Goal: Information Seeking & Learning: Learn about a topic

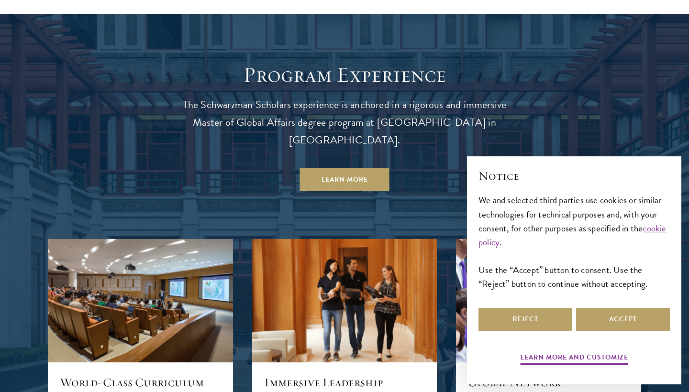
scroll to position [846, 0]
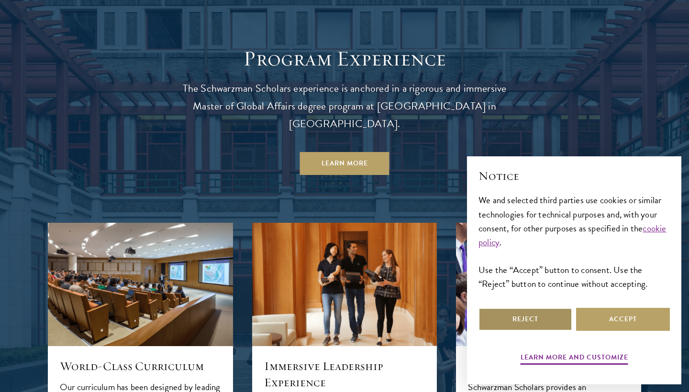
click at [548, 318] on button "Reject" at bounding box center [525, 319] width 94 height 23
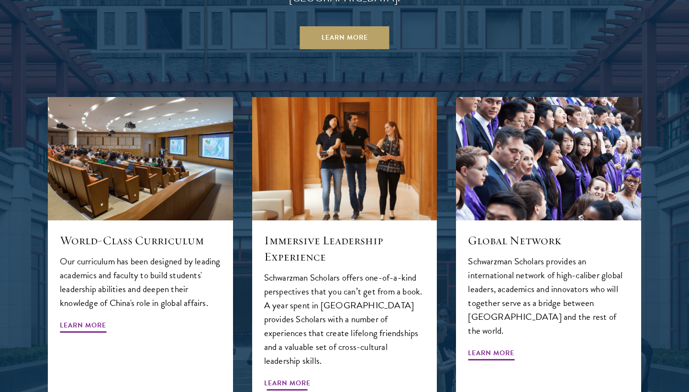
scroll to position [972, 0]
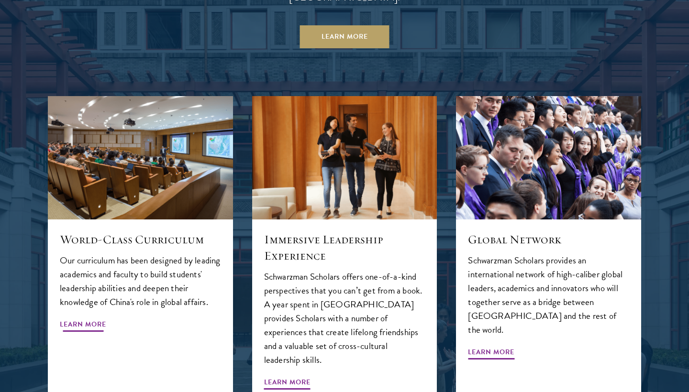
click at [90, 319] on span "Learn More" at bounding box center [83, 326] width 46 height 15
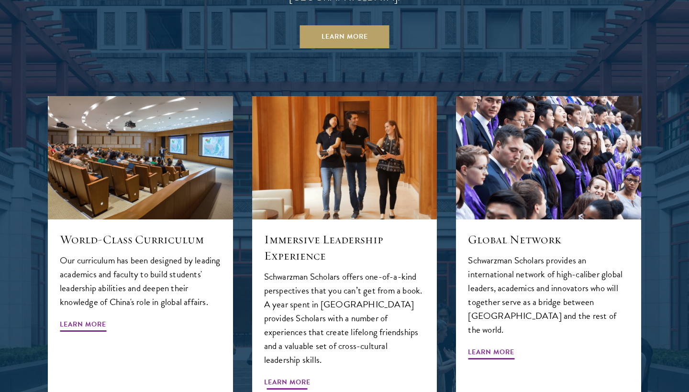
click at [302, 376] on span "Learn More" at bounding box center [287, 383] width 46 height 15
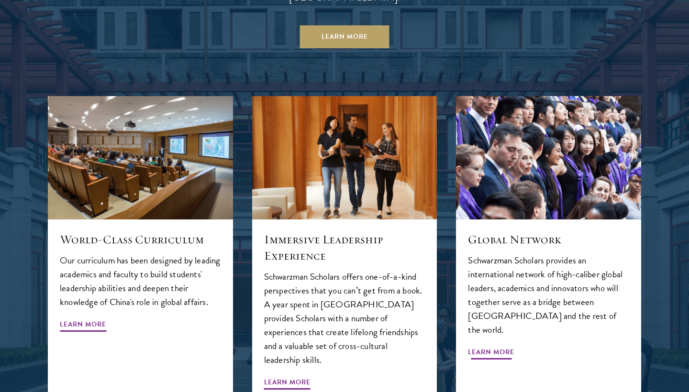
click at [495, 346] on span "Learn More" at bounding box center [491, 353] width 46 height 15
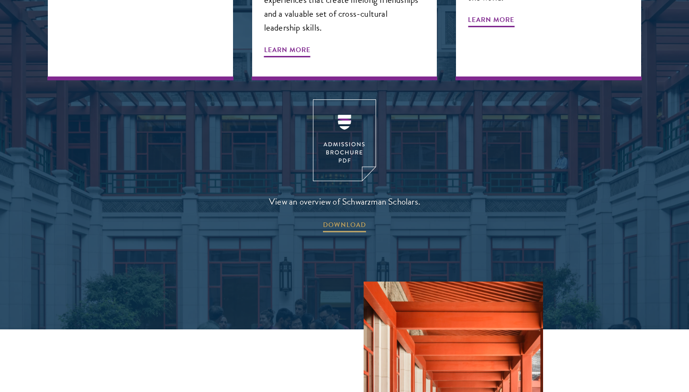
scroll to position [1306, 0]
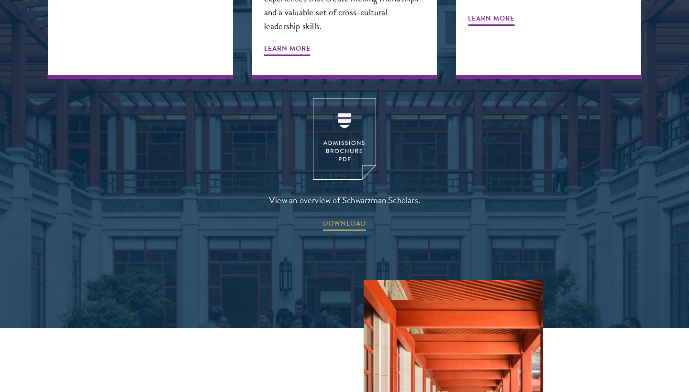
click at [308, 192] on span "View an overview of Schwarzman Scholars." at bounding box center [344, 200] width 151 height 16
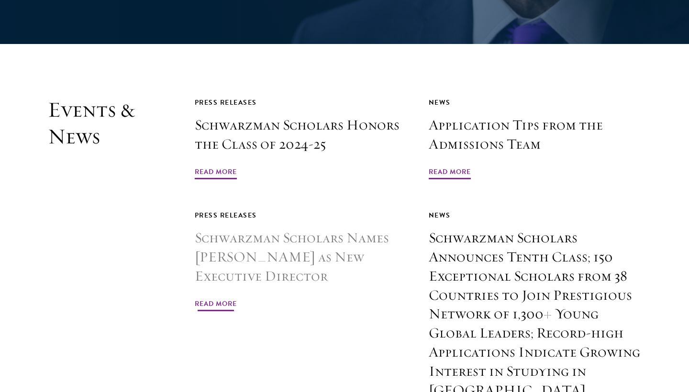
scroll to position [2233, 0]
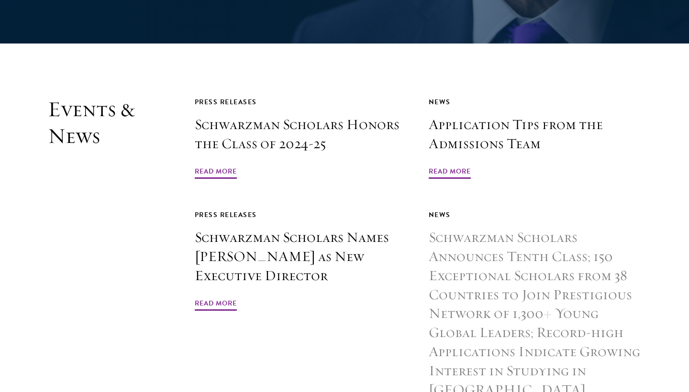
click at [461, 297] on h3 "Schwarzman Scholars Announces Tenth Class; 150 Exceptional Scholars from 38 Cou…" at bounding box center [535, 314] width 212 height 172
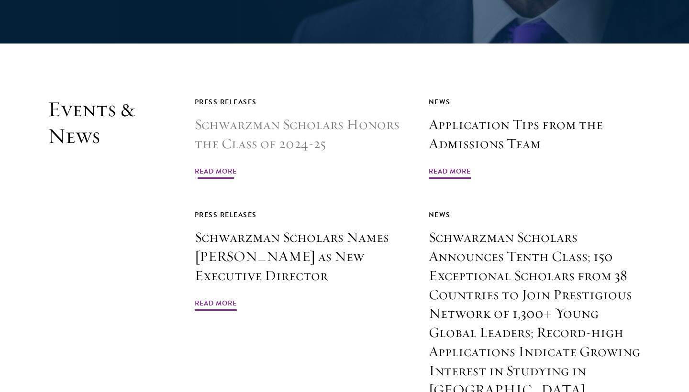
click at [310, 115] on h3 "Schwarzman Scholars Honors the Class of 2024-25" at bounding box center [301, 134] width 212 height 38
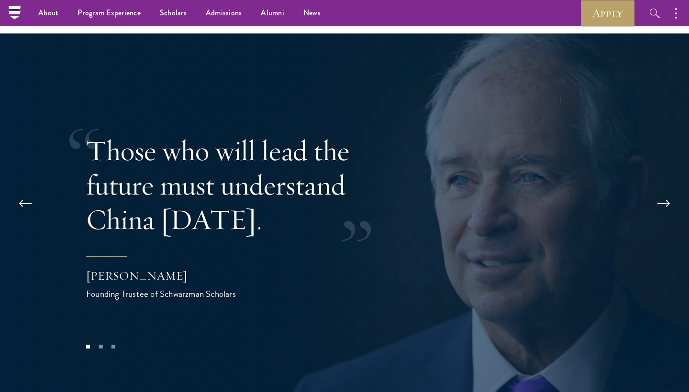
scroll to position [1782, 0]
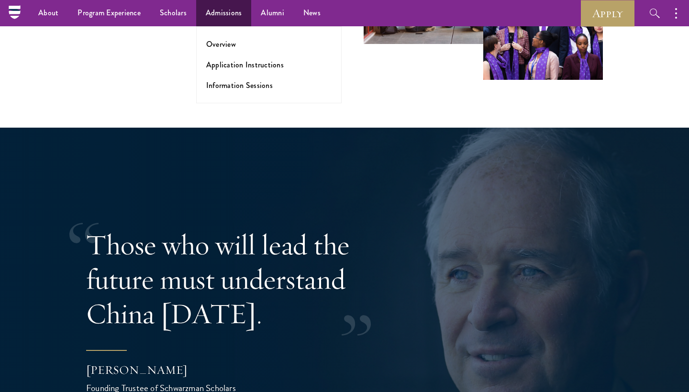
click at [218, 38] on ul "Overview Application Instructions Information Sessions" at bounding box center [268, 64] width 145 height 77
click at [218, 43] on link "Overview" at bounding box center [221, 44] width 30 height 11
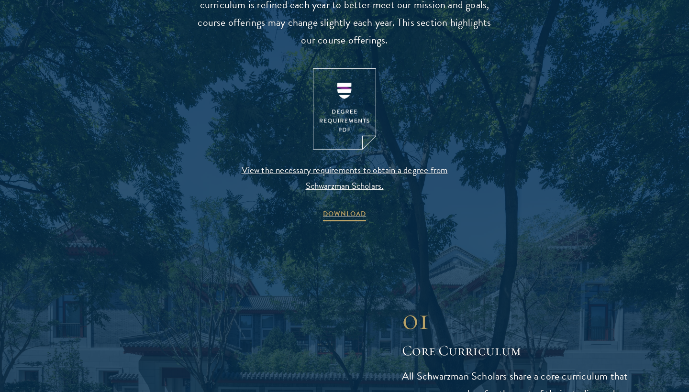
scroll to position [1001, 0]
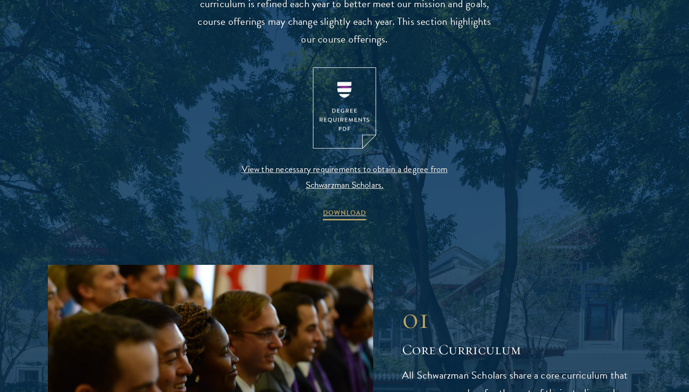
click at [343, 107] on img at bounding box center [344, 108] width 63 height 82
click at [375, 162] on span "View the necessary requirements to obtain a degree from Schwarzman Scholars." at bounding box center [344, 177] width 225 height 32
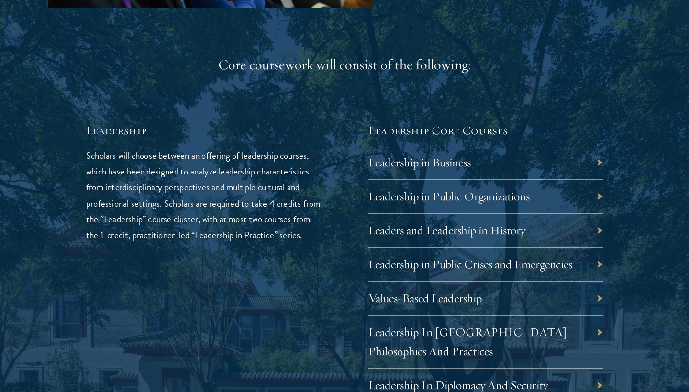
scroll to position [1506, 0]
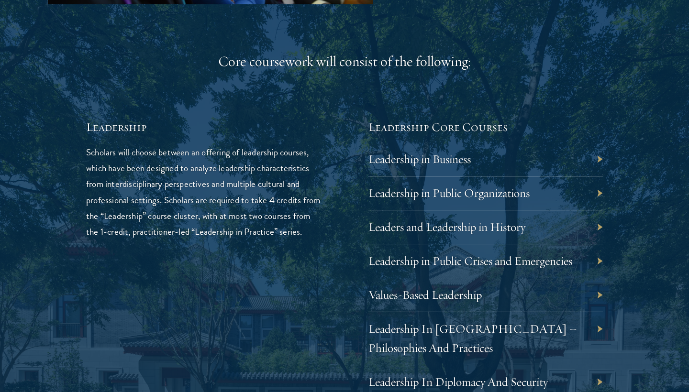
click at [482, 150] on div "Leadership in Business" at bounding box center [485, 160] width 234 height 34
click at [430, 155] on link "Leadership in Business" at bounding box center [426, 159] width 102 height 15
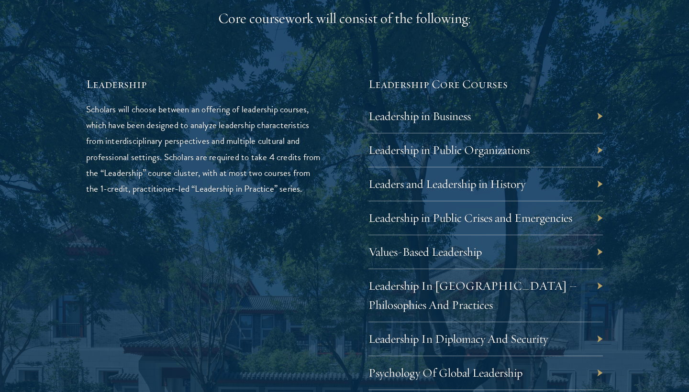
scroll to position [1552, 0]
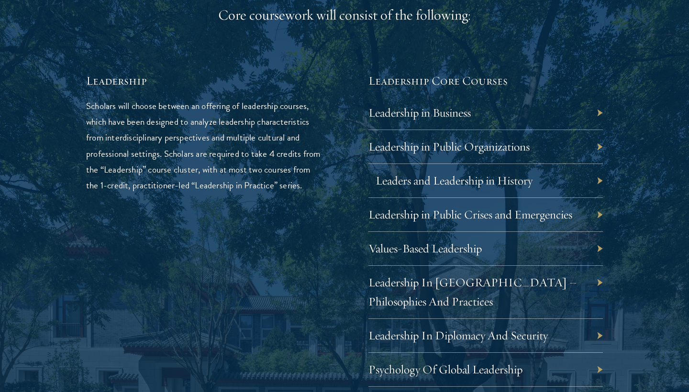
click at [507, 176] on link "Leaders and Leadership in History" at bounding box center [453, 180] width 157 height 15
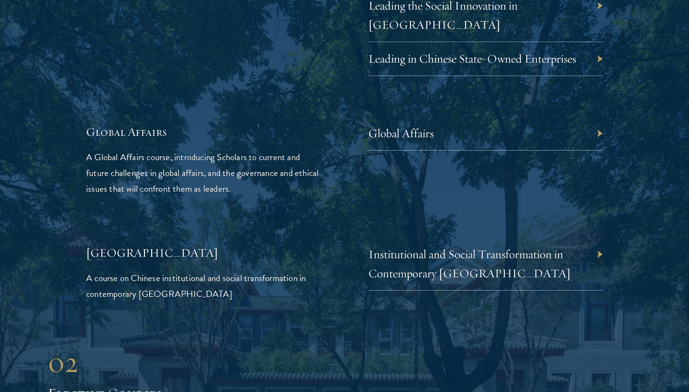
scroll to position [2182, 0]
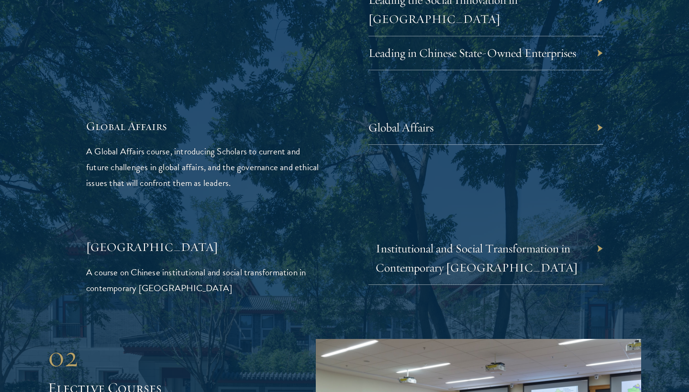
click at [439, 241] on link "Institutional and Social Transformation in Contemporary [GEOGRAPHIC_DATA]" at bounding box center [476, 258] width 202 height 34
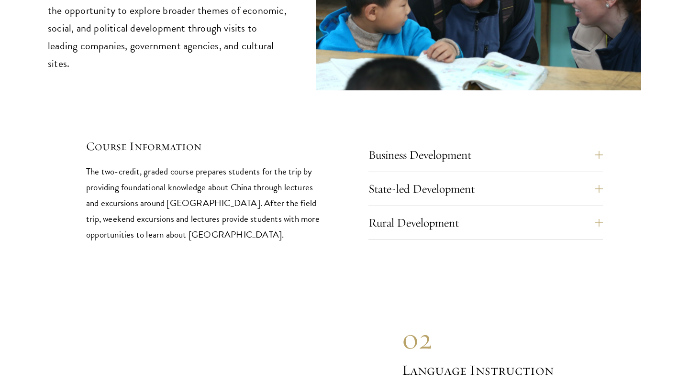
scroll to position [4009, 0]
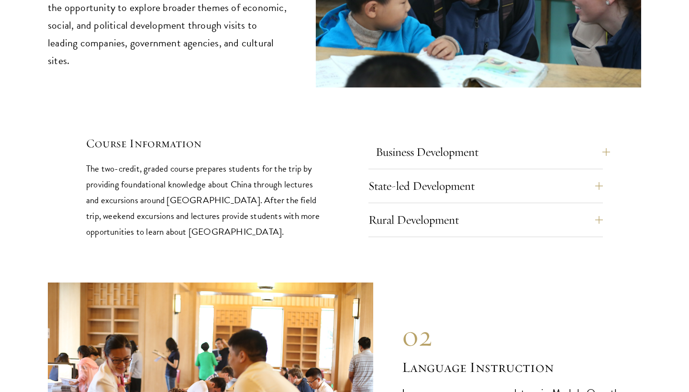
click at [606, 141] on button "Business Development" at bounding box center [492, 152] width 234 height 23
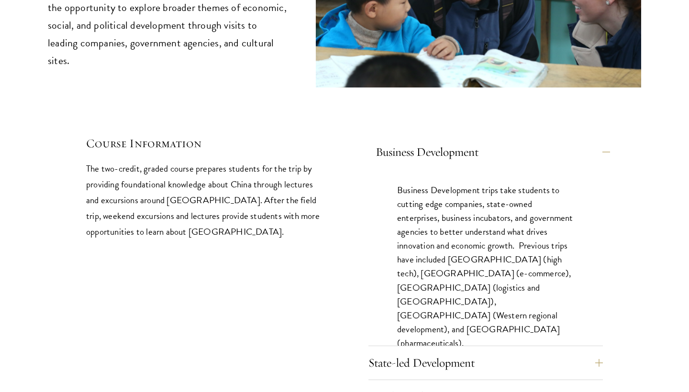
click at [606, 141] on button "Business Development" at bounding box center [492, 152] width 234 height 23
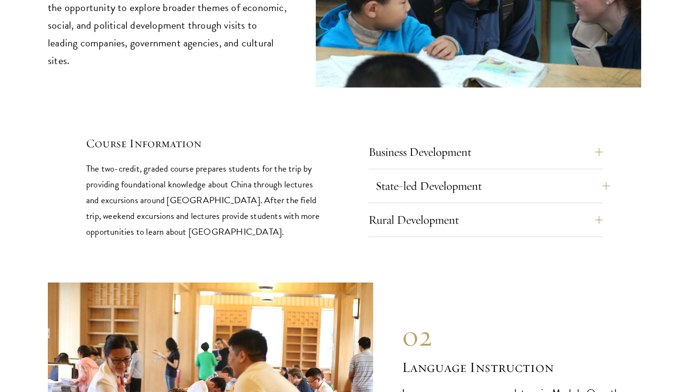
click at [599, 175] on button "State-led Development" at bounding box center [492, 186] width 234 height 23
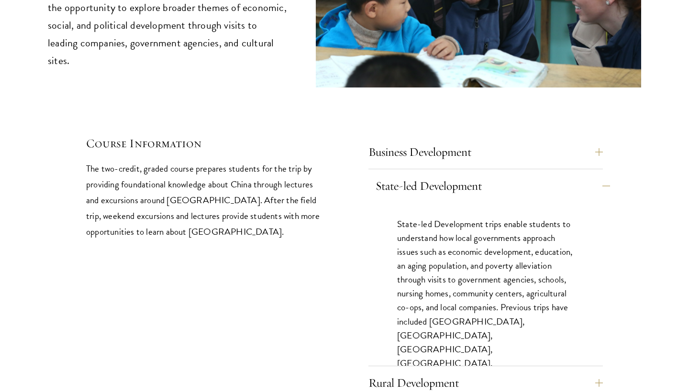
click at [599, 175] on button "State-led Development" at bounding box center [492, 186] width 234 height 23
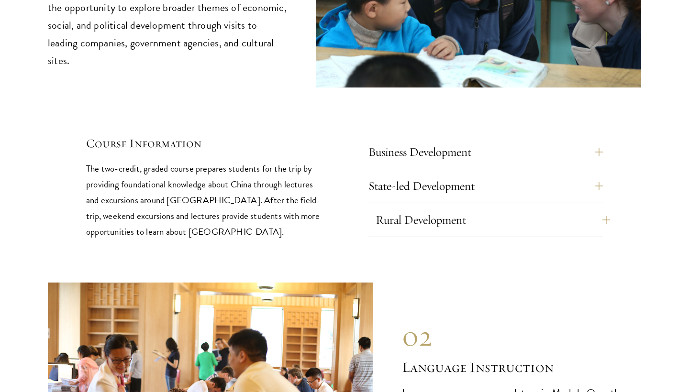
click at [601, 209] on button "Rural Development" at bounding box center [492, 220] width 234 height 23
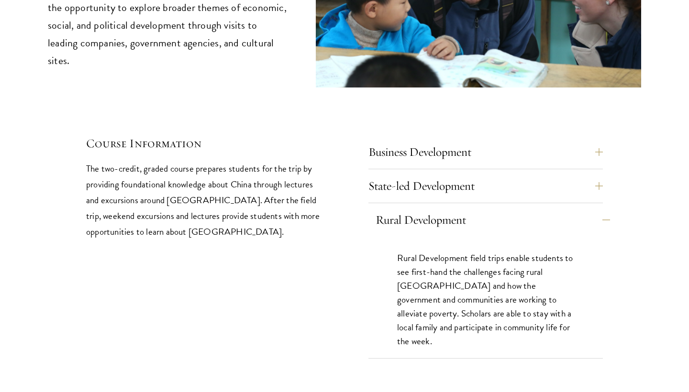
click at [601, 209] on button "Rural Development" at bounding box center [492, 220] width 234 height 23
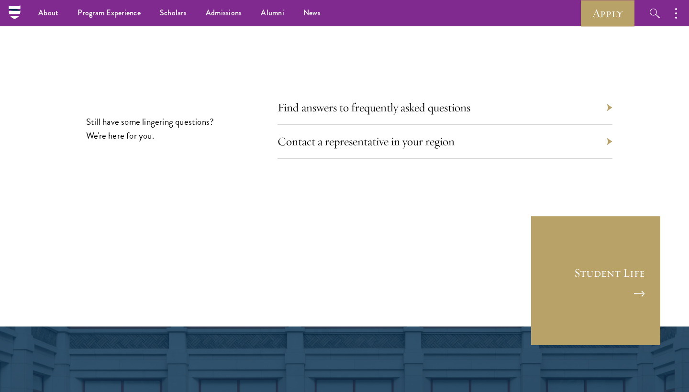
scroll to position [5235, 0]
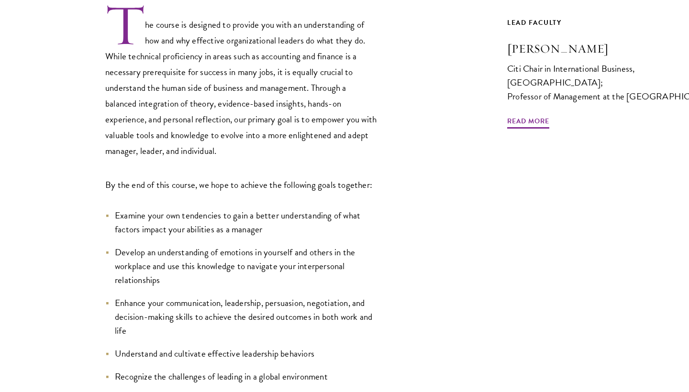
scroll to position [330, 0]
click at [404, 187] on div "The course is designed to provide you with an understanding of how and why effe…" at bounding box center [263, 222] width 430 height 441
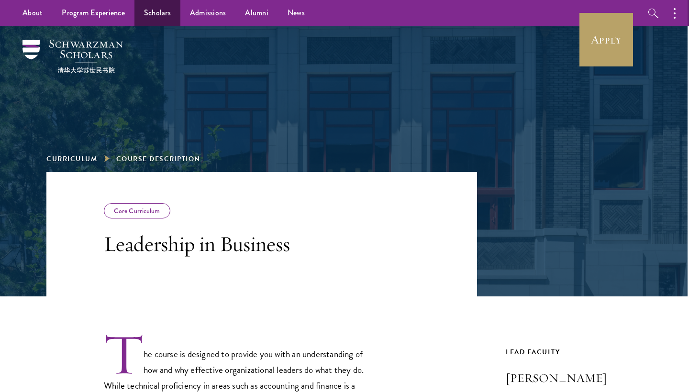
scroll to position [0, 1]
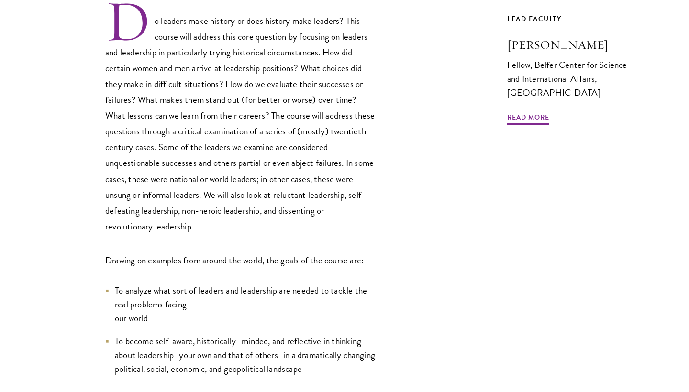
scroll to position [334, 0]
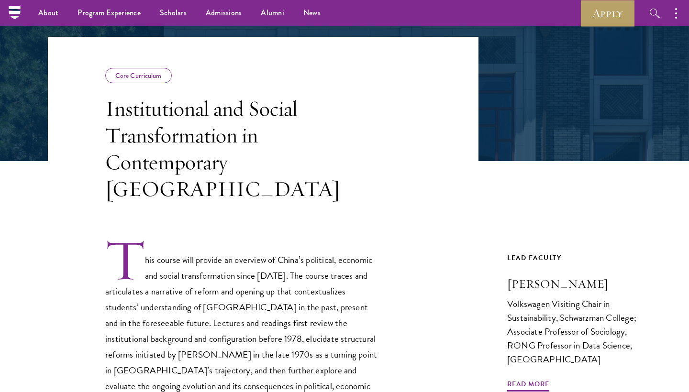
scroll to position [132, 0]
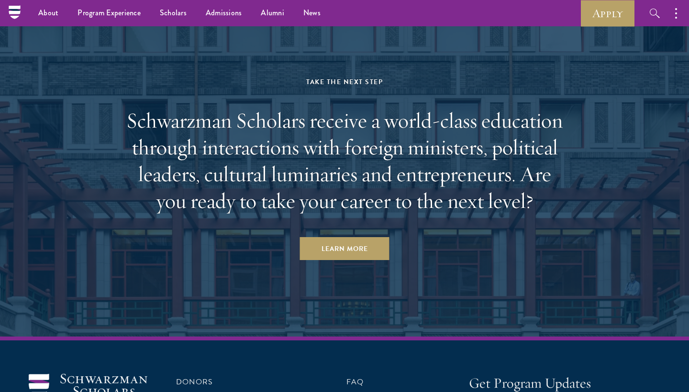
scroll to position [3403, 0]
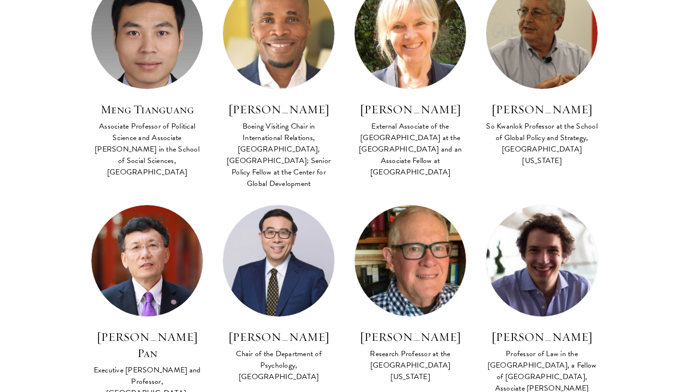
scroll to position [2105, 0]
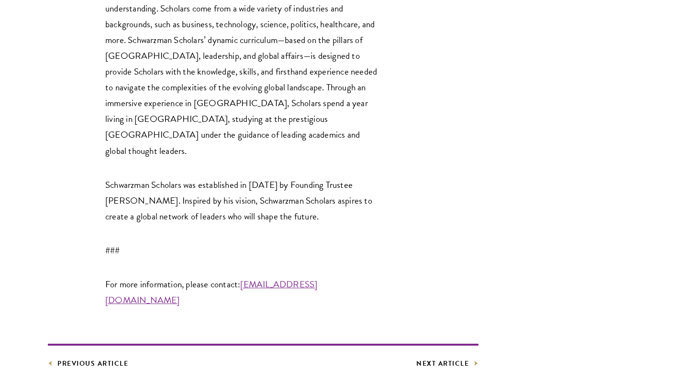
scroll to position [2522, 0]
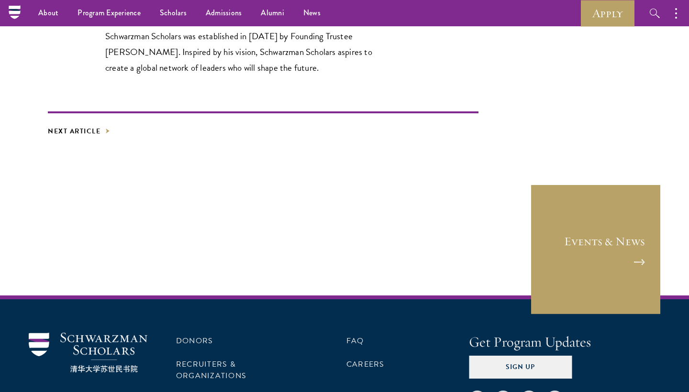
scroll to position [1857, 0]
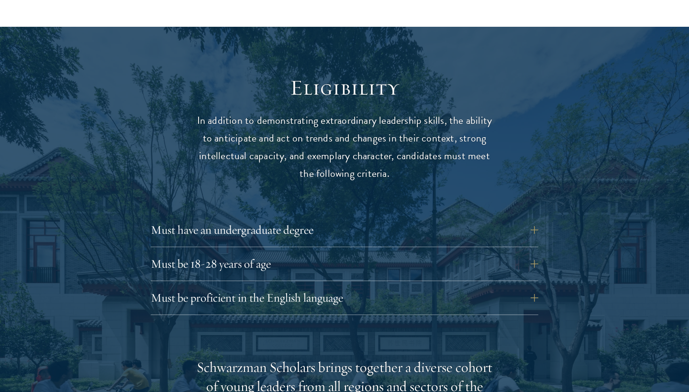
scroll to position [1204, 0]
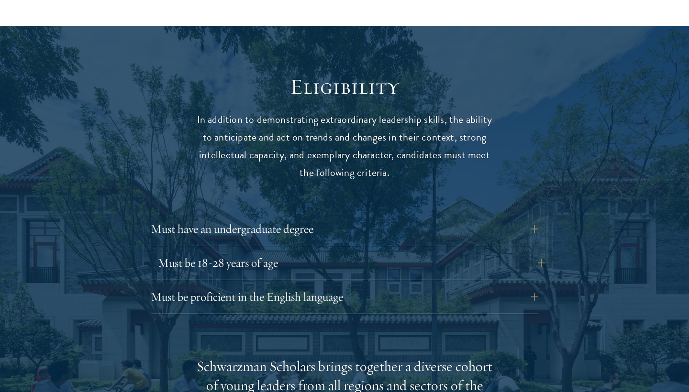
click at [234, 252] on button "Must be 18-28 years of age" at bounding box center [351, 263] width 387 height 23
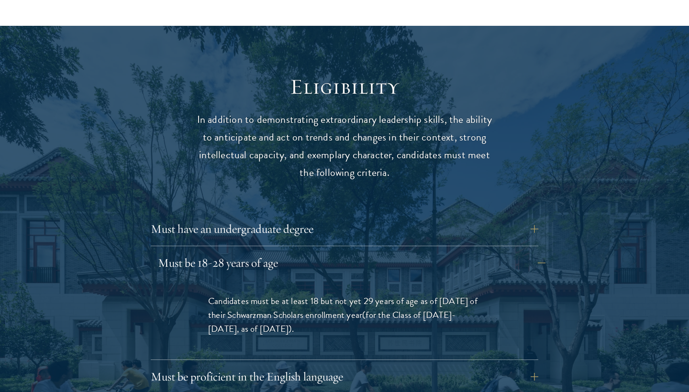
click at [234, 252] on button "Must be 18-28 years of age" at bounding box center [351, 263] width 387 height 23
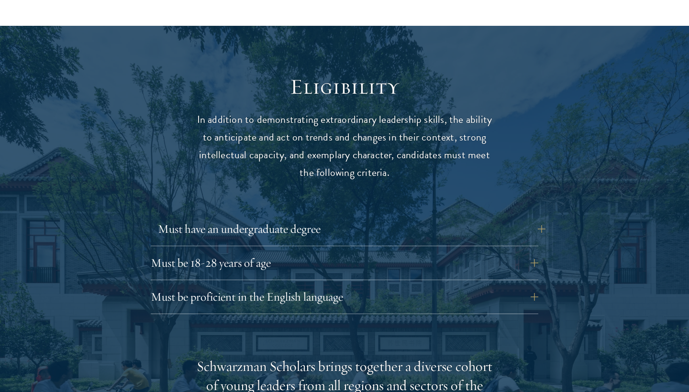
click at [247, 218] on button "Must have an undergraduate degree" at bounding box center [351, 229] width 387 height 23
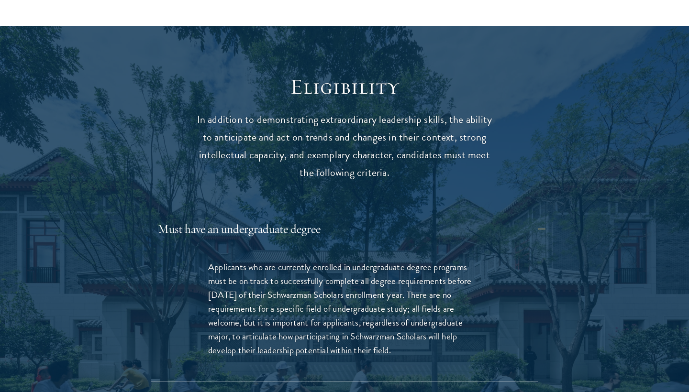
click at [247, 218] on button "Must have an undergraduate degree" at bounding box center [351, 229] width 387 height 23
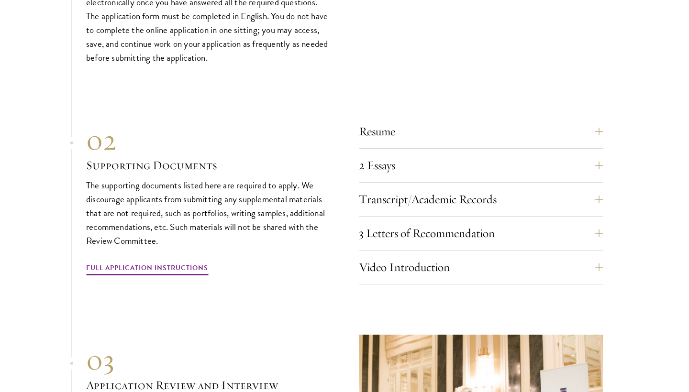
scroll to position [3109, 0]
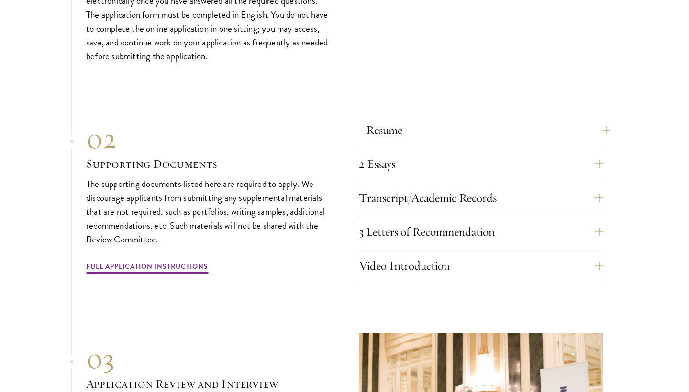
click at [607, 119] on button "Resume" at bounding box center [488, 130] width 244 height 23
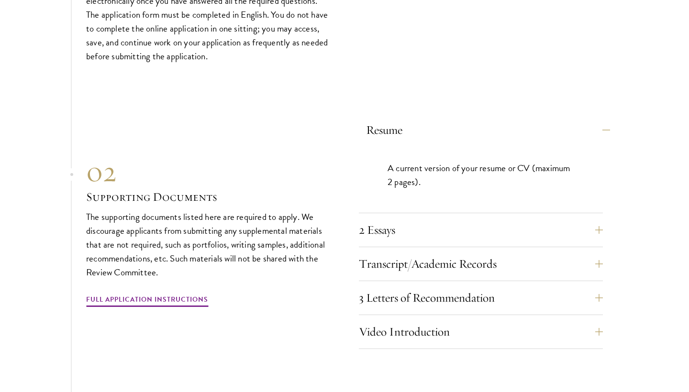
click at [606, 119] on button "Resume" at bounding box center [488, 130] width 244 height 23
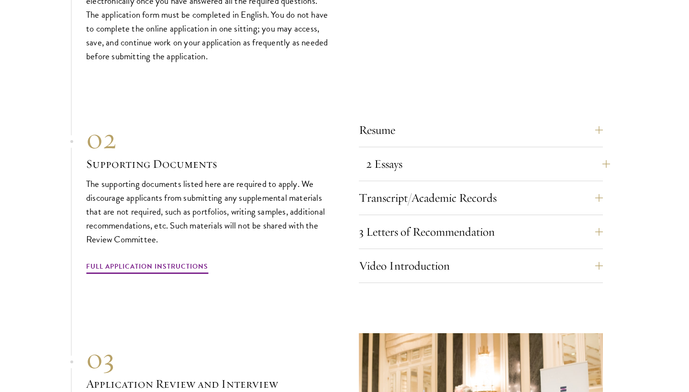
click at [599, 153] on button "2 Essays" at bounding box center [488, 164] width 244 height 23
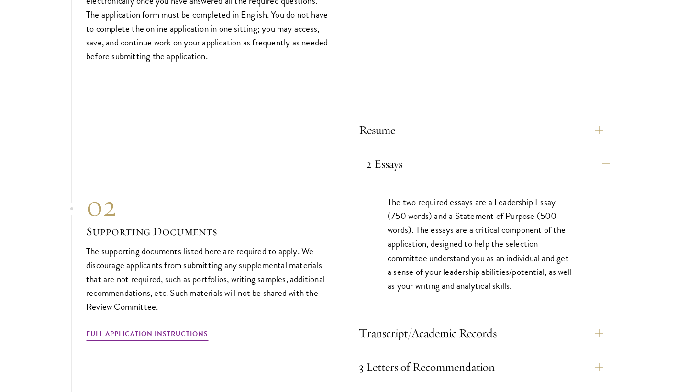
click at [599, 153] on button "2 Essays" at bounding box center [488, 164] width 244 height 23
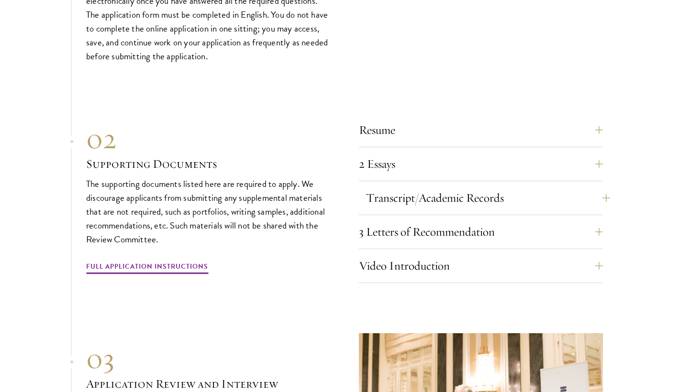
click at [605, 187] on button "Transcript/Academic Records" at bounding box center [488, 198] width 244 height 23
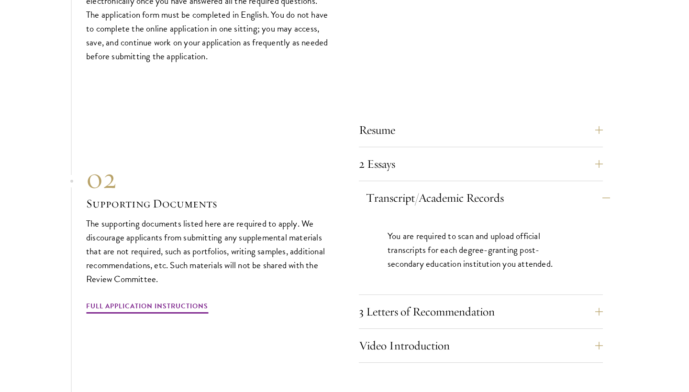
click at [605, 187] on button "Transcript/Academic Records" at bounding box center [488, 198] width 244 height 23
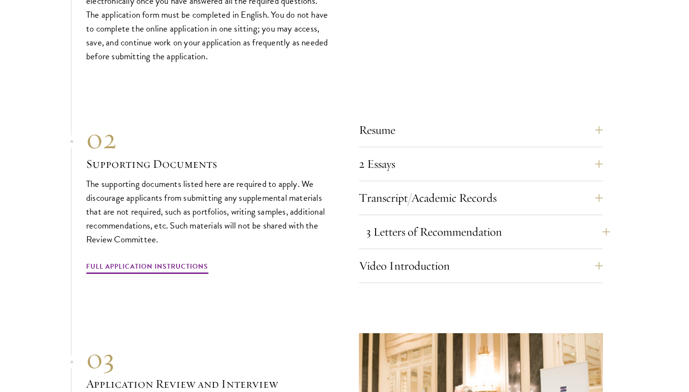
click at [599, 221] on button "3 Letters of Recommendation" at bounding box center [488, 232] width 244 height 23
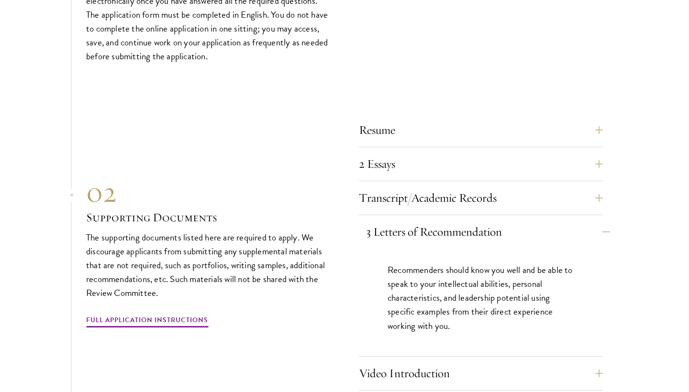
click at [599, 221] on button "3 Letters of Recommendation" at bounding box center [488, 232] width 244 height 23
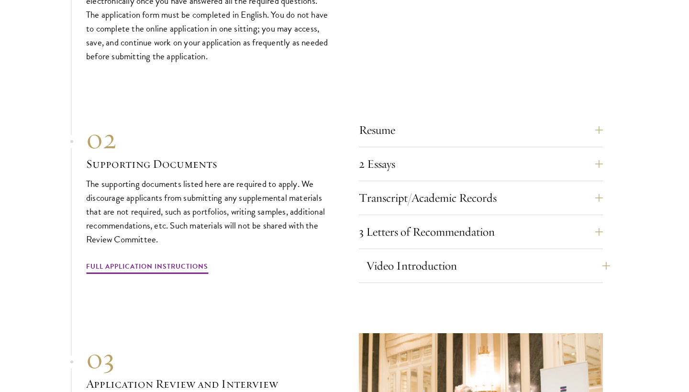
click at [603, 254] on button "Video Introduction" at bounding box center [488, 265] width 244 height 23
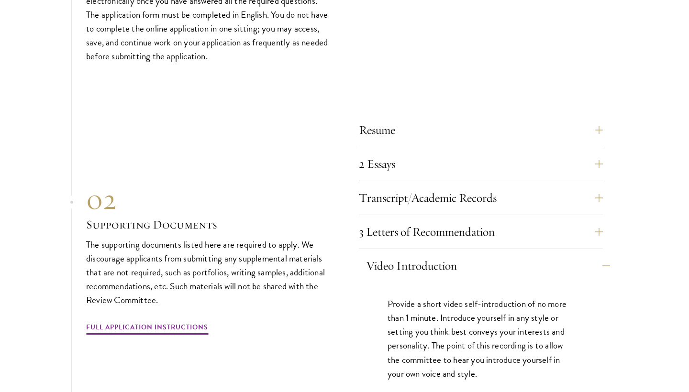
click at [603, 254] on button "Video Introduction" at bounding box center [488, 265] width 244 height 23
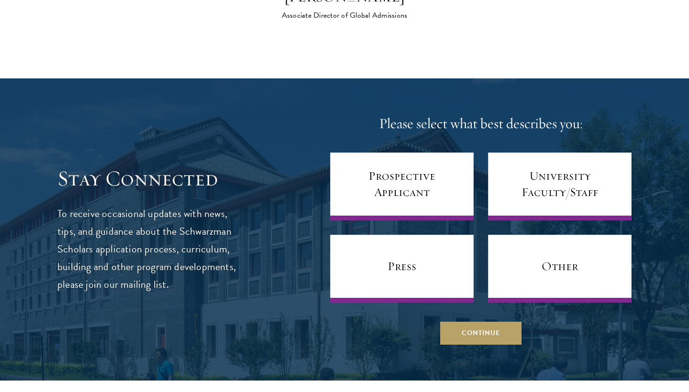
scroll to position [3859, 0]
